Goal: Task Accomplishment & Management: Complete application form

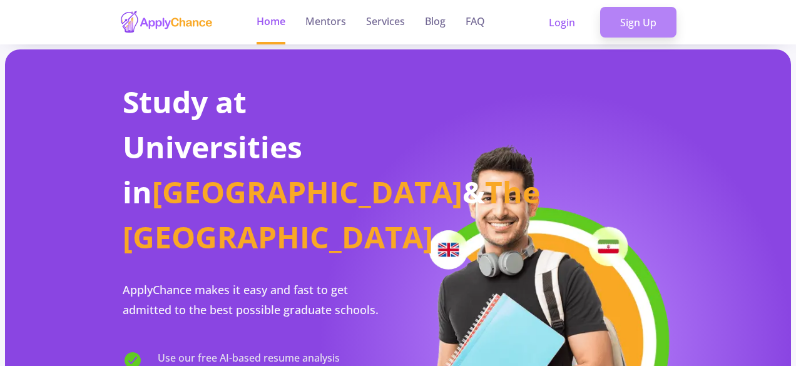
click at [624, 30] on link "Sign Up" at bounding box center [638, 22] width 76 height 31
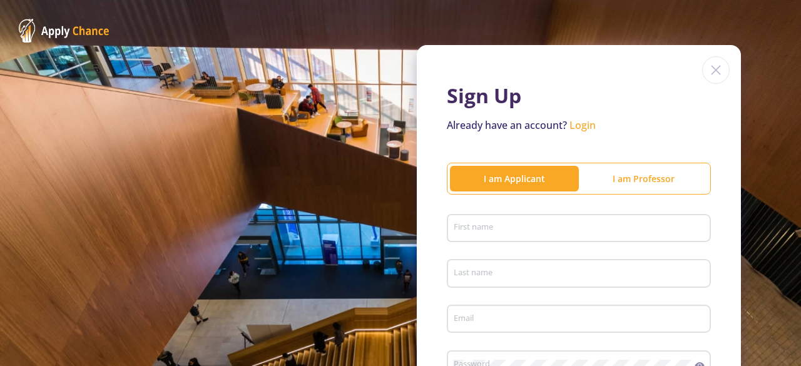
click at [469, 237] on div "First name" at bounding box center [579, 226] width 252 height 33
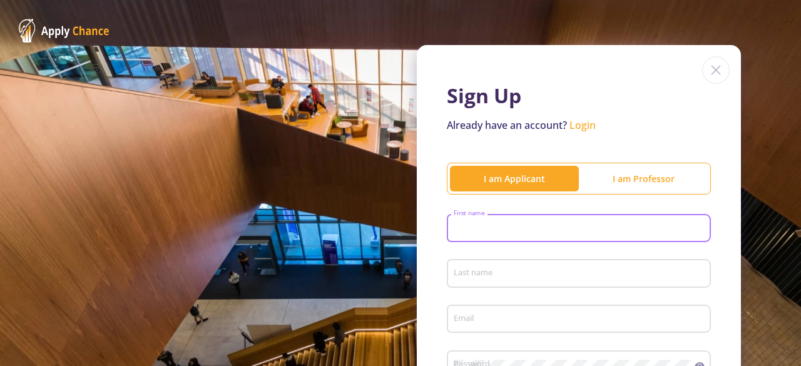
click at [469, 237] on div "First name" at bounding box center [579, 226] width 252 height 33
type input "Mohammad"
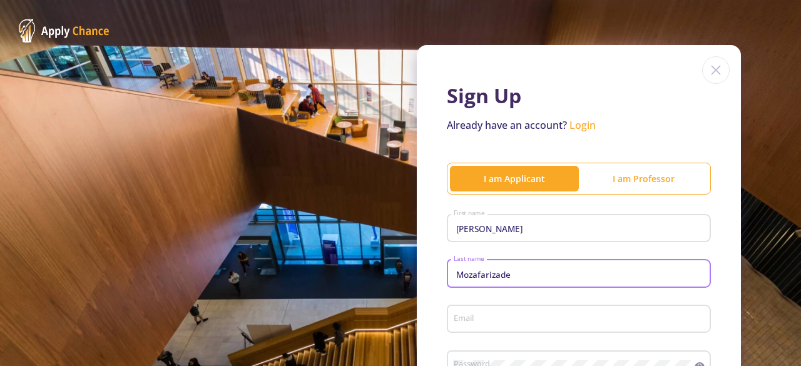
click at [477, 277] on input "Mozafarizade" at bounding box center [580, 274] width 255 height 11
type input "Mozaffarizade"
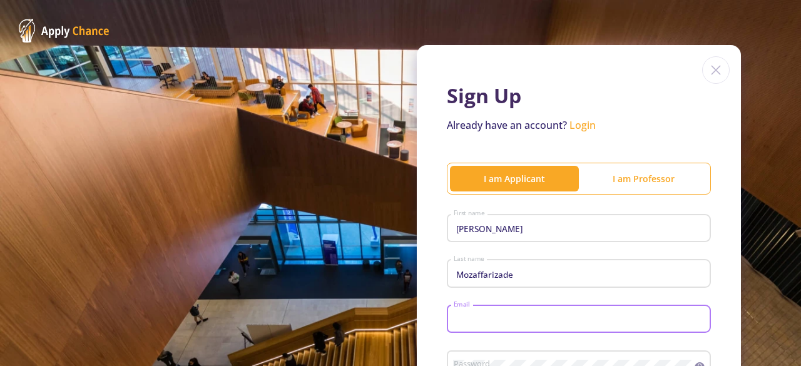
click at [480, 322] on input "Email" at bounding box center [580, 319] width 255 height 11
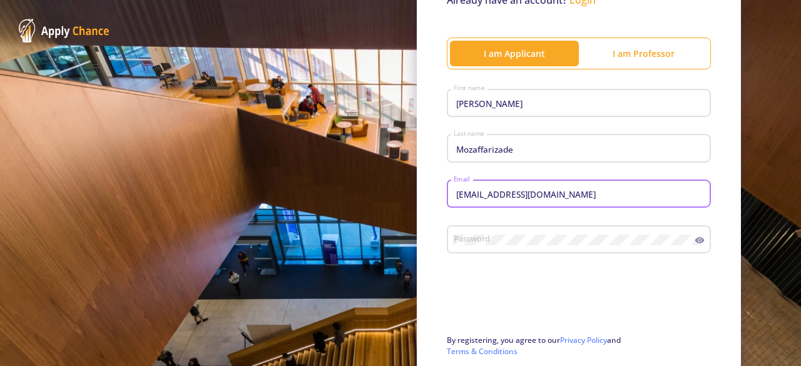
type input "mohammadenglishteaching@gmail.com"
click at [471, 232] on div "Password" at bounding box center [574, 237] width 242 height 33
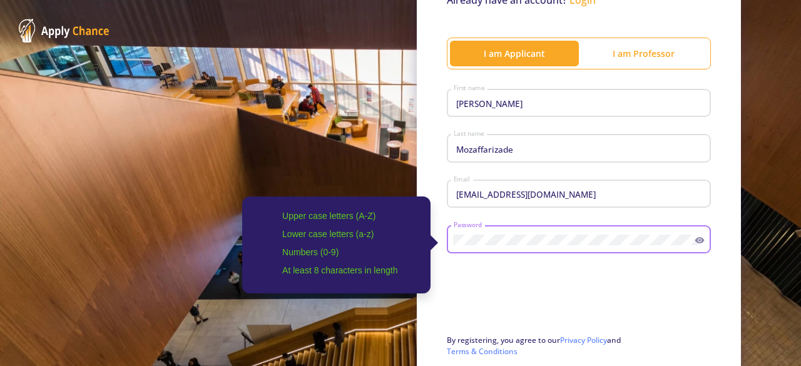
click at [695, 245] on icon at bounding box center [700, 240] width 10 height 10
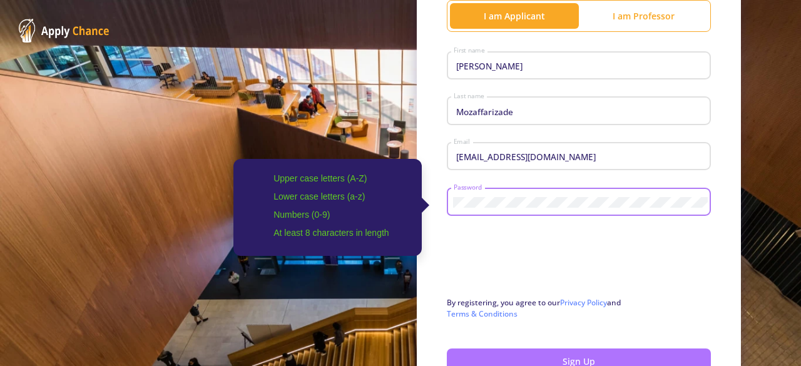
scroll to position [247, 0]
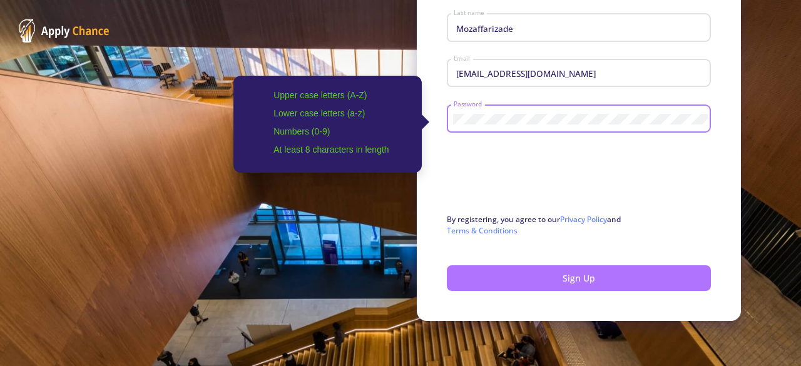
click at [635, 281] on button "Sign Up" at bounding box center [579, 278] width 264 height 26
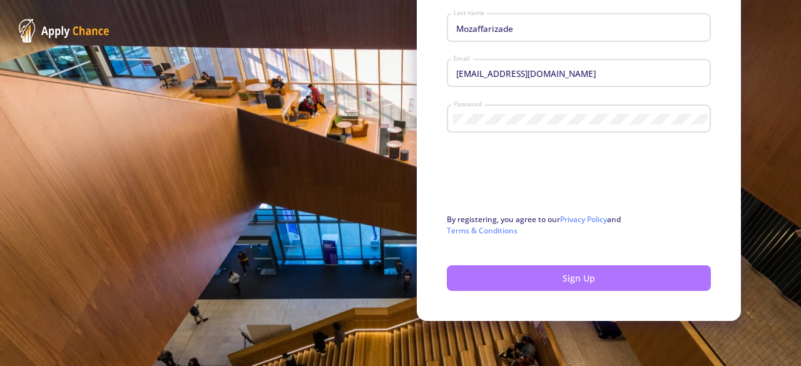
click at [566, 277] on button "Sign Up" at bounding box center [579, 278] width 264 height 26
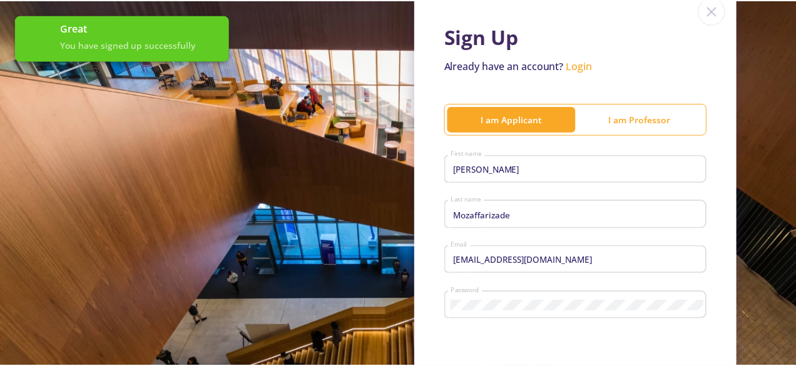
scroll to position [0, 0]
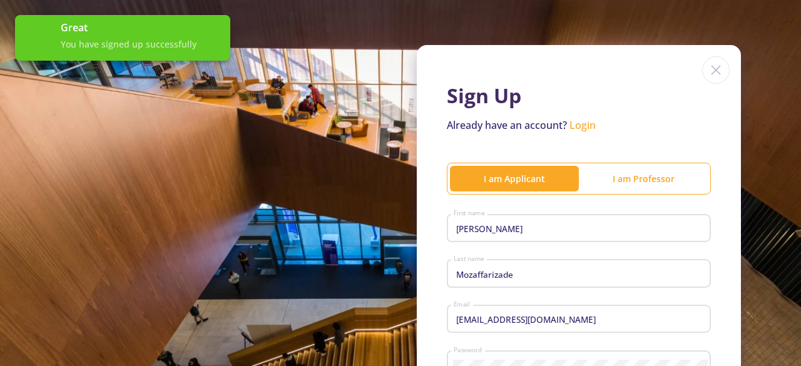
click at [708, 71] on img at bounding box center [716, 70] width 28 height 28
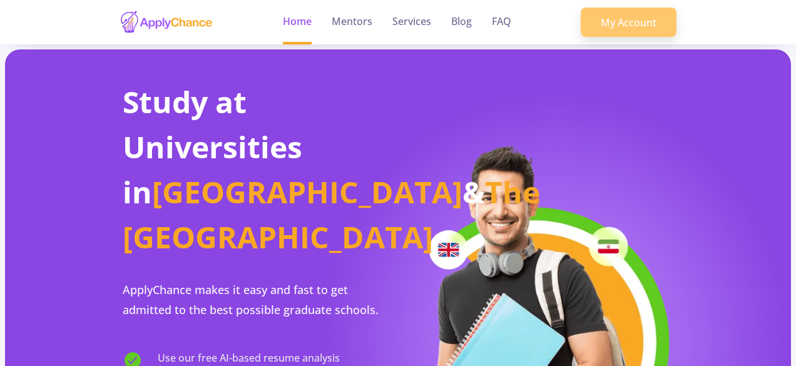
click at [617, 36] on link "My Account" at bounding box center [629, 23] width 96 height 30
click at [617, 27] on link "My Account" at bounding box center [629, 23] width 96 height 30
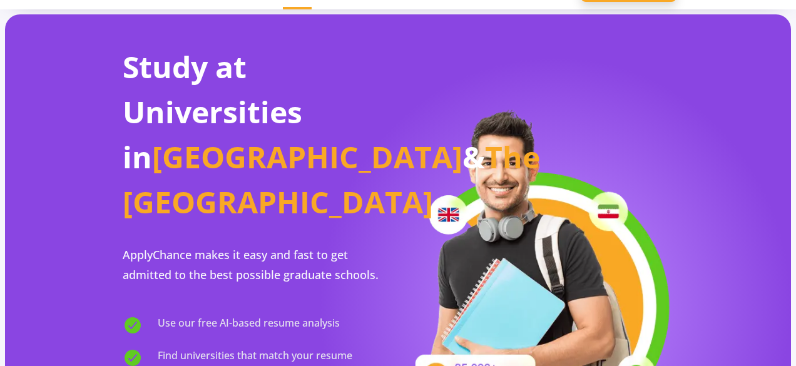
scroll to position [188, 0]
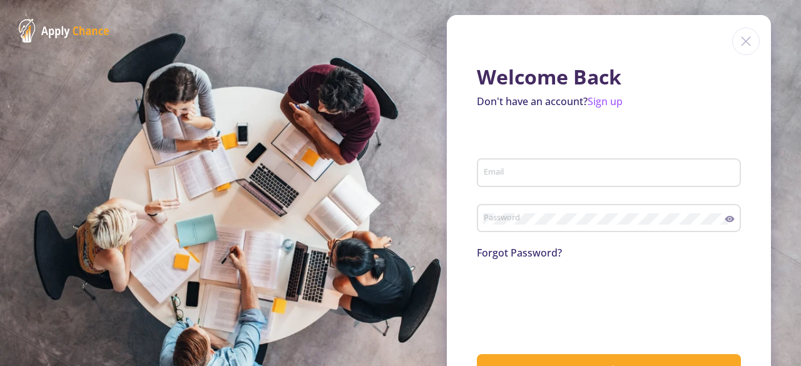
type input "mohammadenglishteaching@gmail.com"
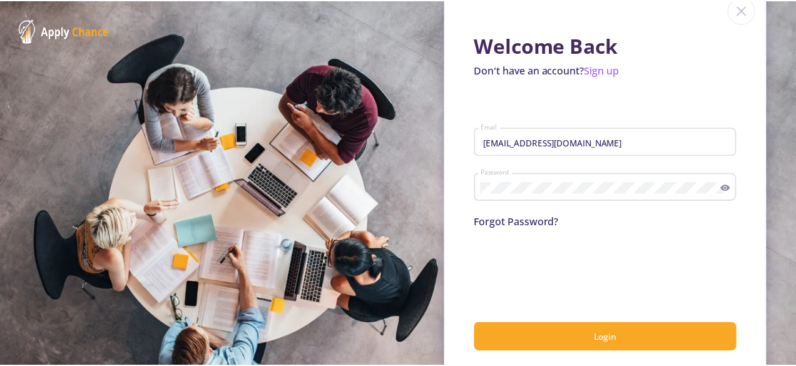
scroll to position [48, 0]
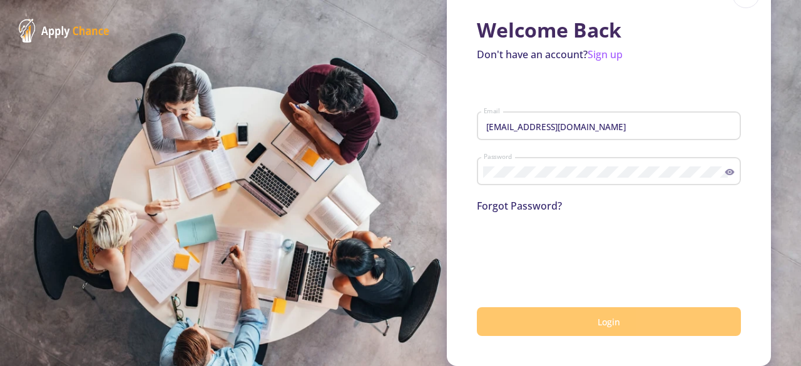
click at [521, 312] on button "Login" at bounding box center [609, 321] width 264 height 29
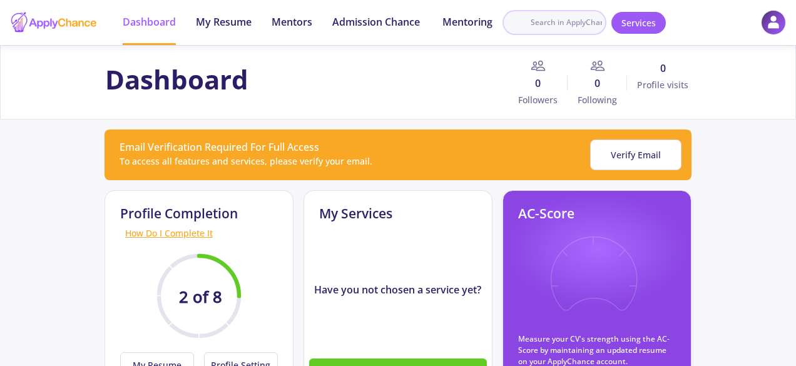
click at [553, 27] on input at bounding box center [555, 22] width 104 height 25
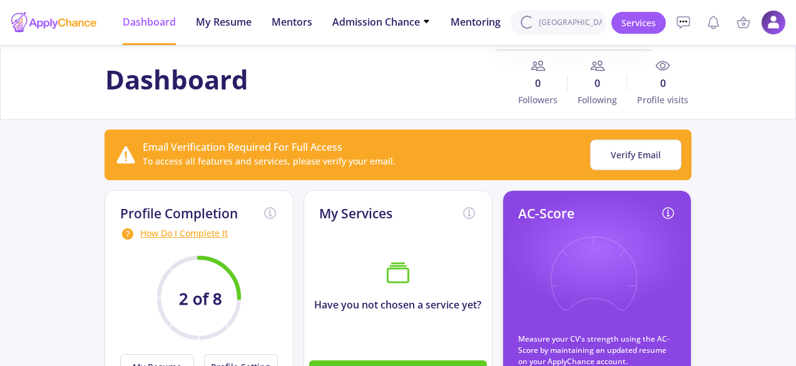
type input "harvard"
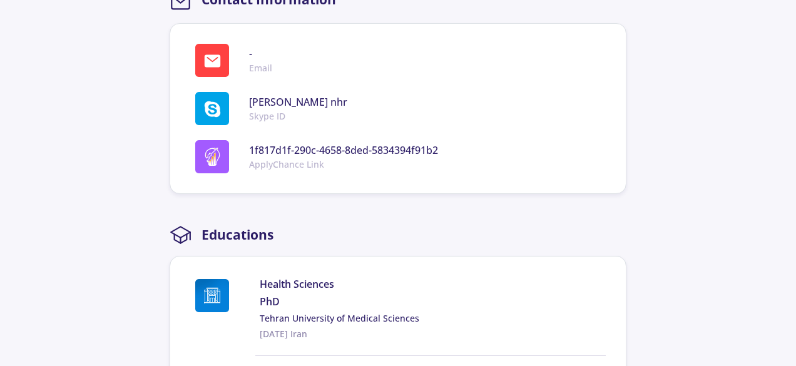
scroll to position [814, 0]
